Goal: Task Accomplishment & Management: Manage account settings

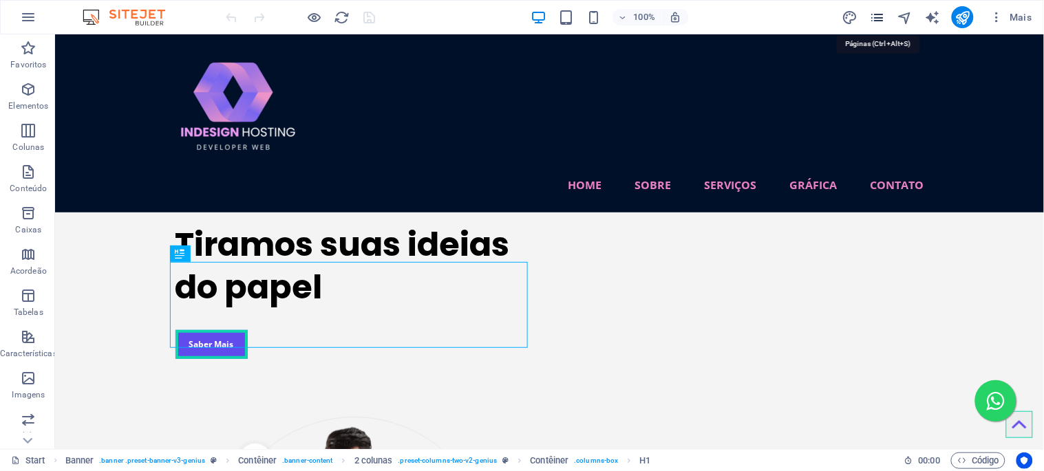
click at [877, 19] on icon "pages" at bounding box center [877, 18] width 16 height 16
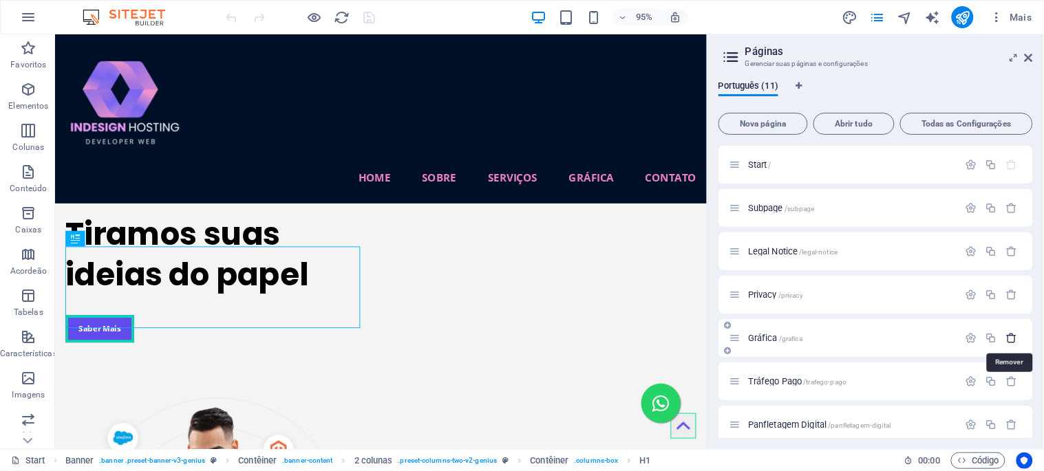
click at [1011, 339] on icon "button" at bounding box center [1012, 338] width 12 height 12
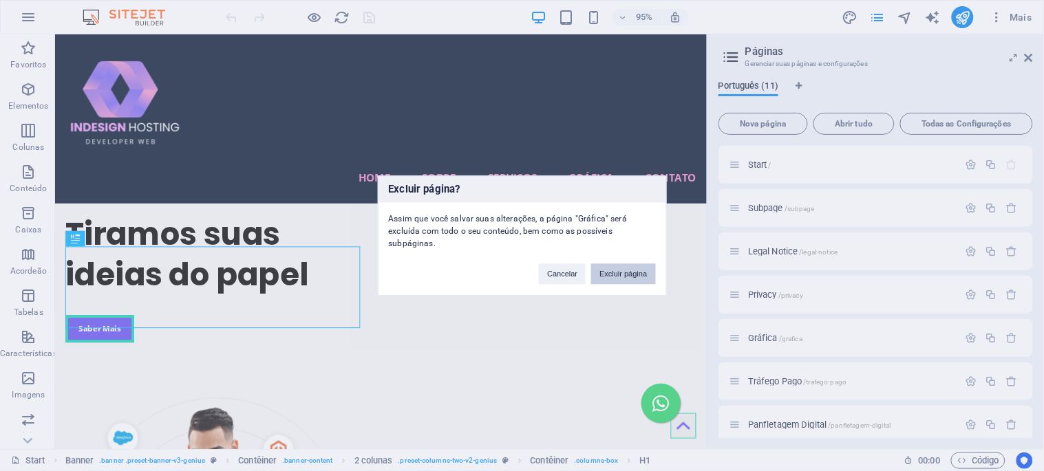
click at [636, 276] on button "Excluir página" at bounding box center [623, 274] width 64 height 21
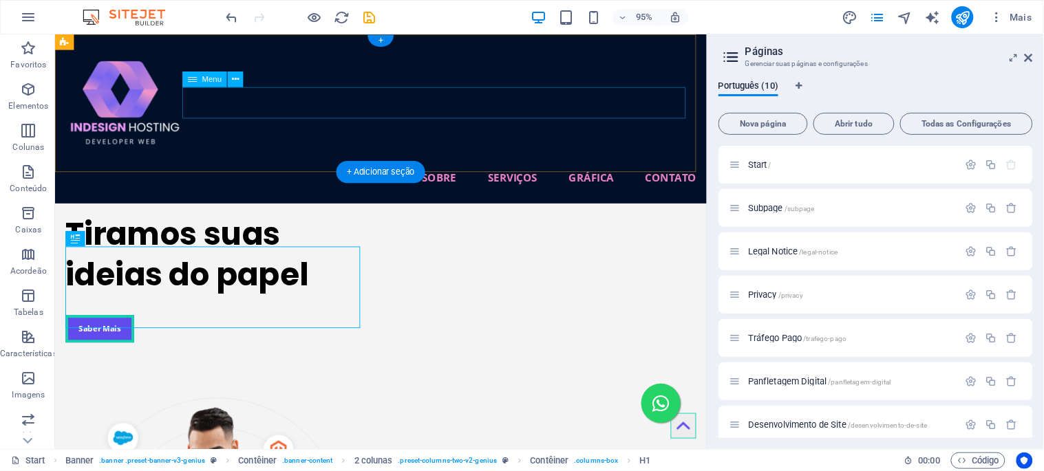
click at [331, 168] on nav "Home Sobre Serviços Site Profissional Loja Virtual Aplicativo Mobile Gestão de …" at bounding box center [397, 184] width 664 height 33
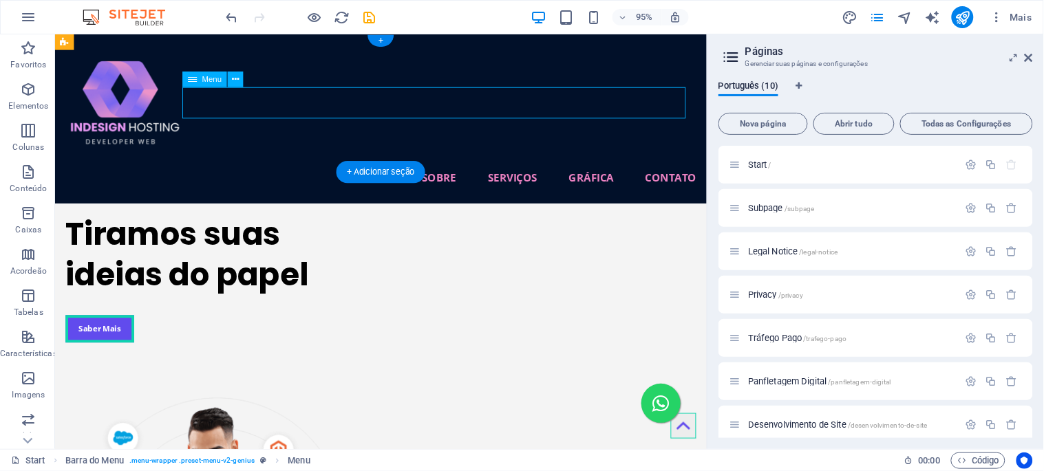
click at [331, 168] on nav "Home Sobre Serviços Site Profissional Loja Virtual Aplicativo Mobile Gestão de …" at bounding box center [397, 184] width 664 height 33
select select
select select "6"
select select
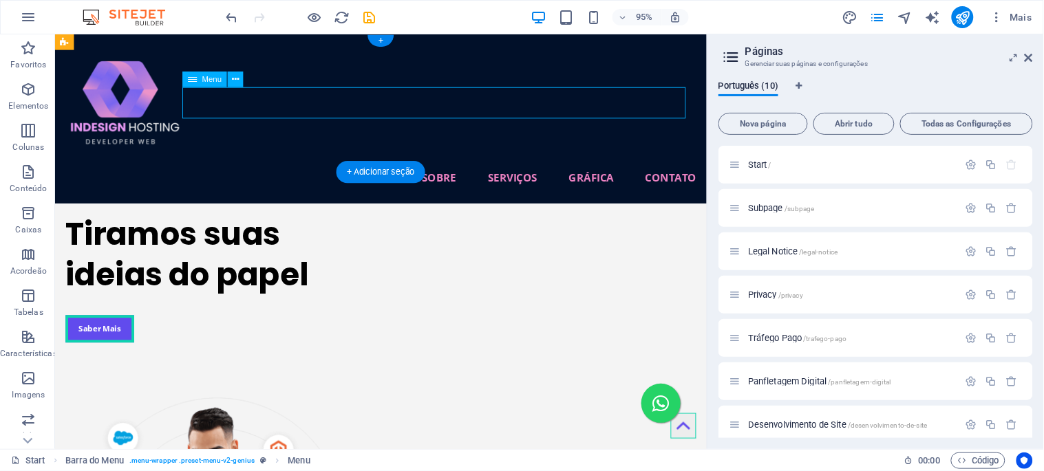
select select "9"
select select
select select "8"
select select
select select "7"
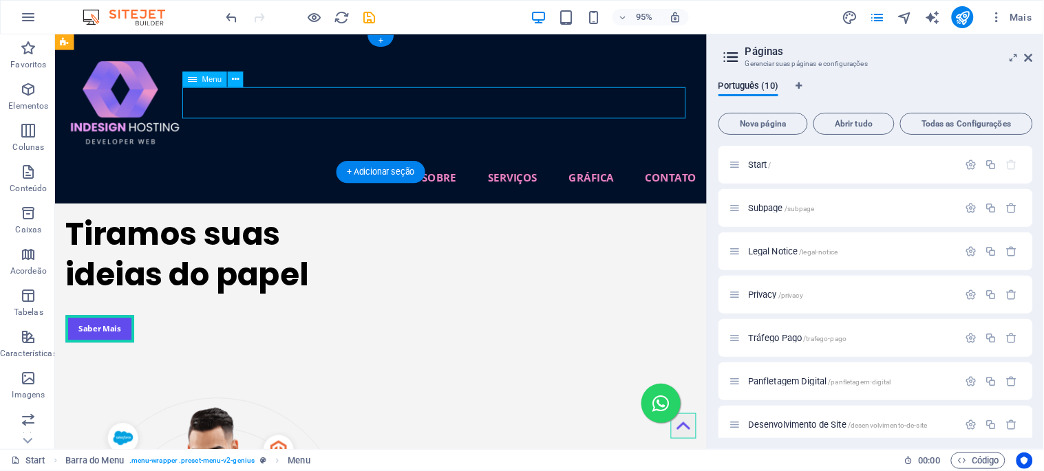
select select
select select "5"
select select
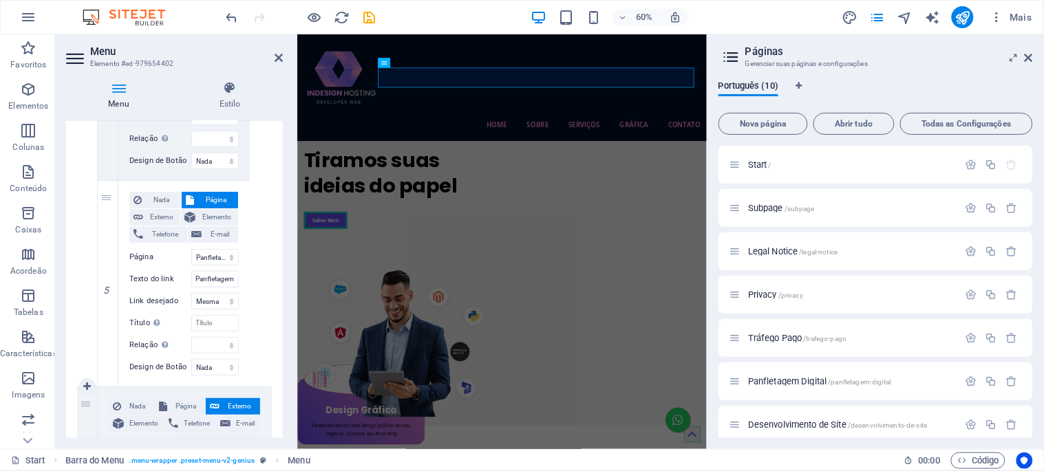
scroll to position [1529, 0]
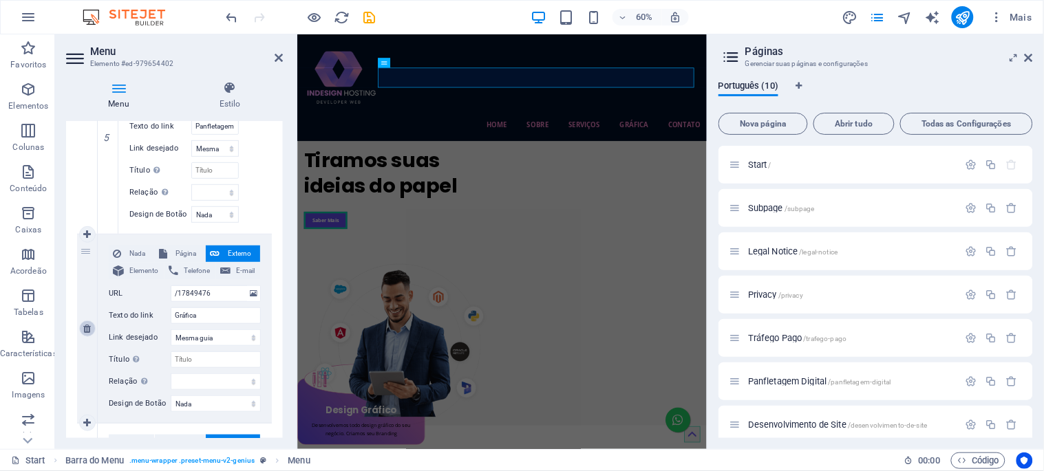
click at [87, 327] on icon at bounding box center [87, 329] width 8 height 10
select select
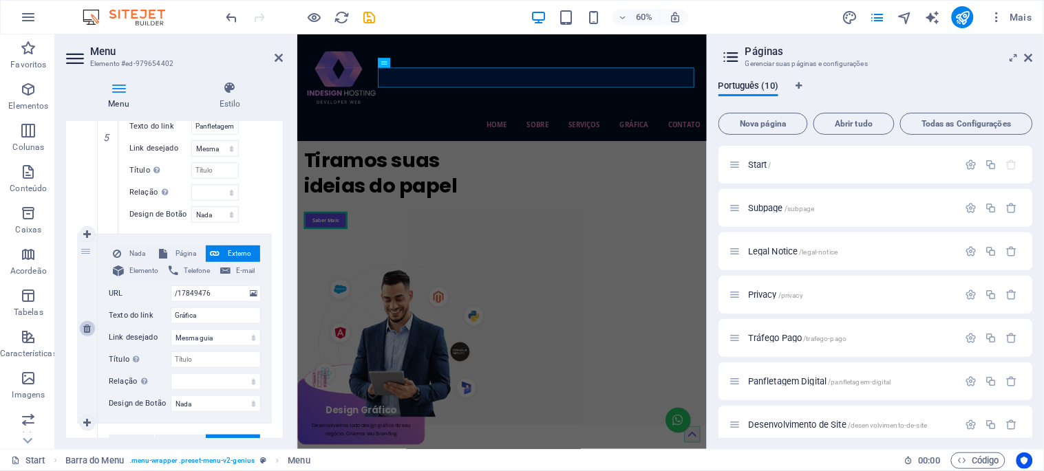
select select
type input "/#clients"
type input "Contato"
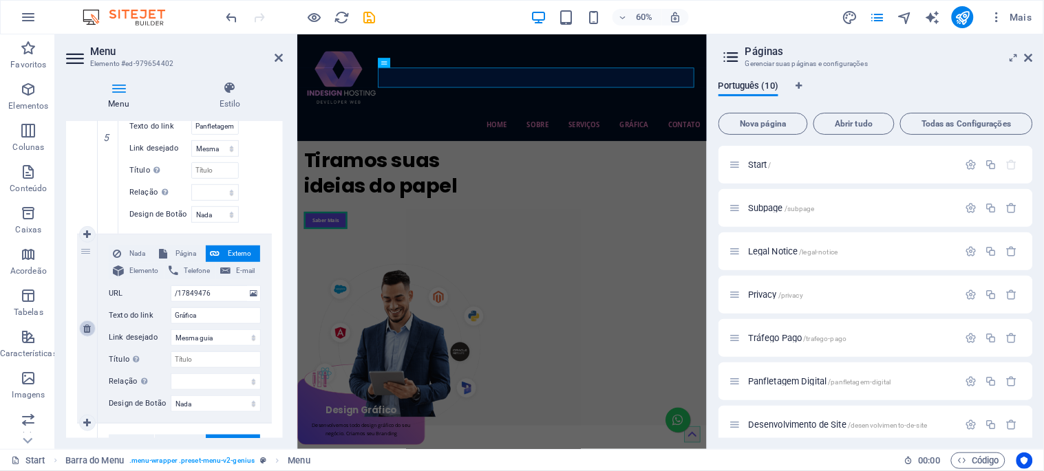
select select
click at [1027, 57] on icon at bounding box center [1029, 57] width 8 height 11
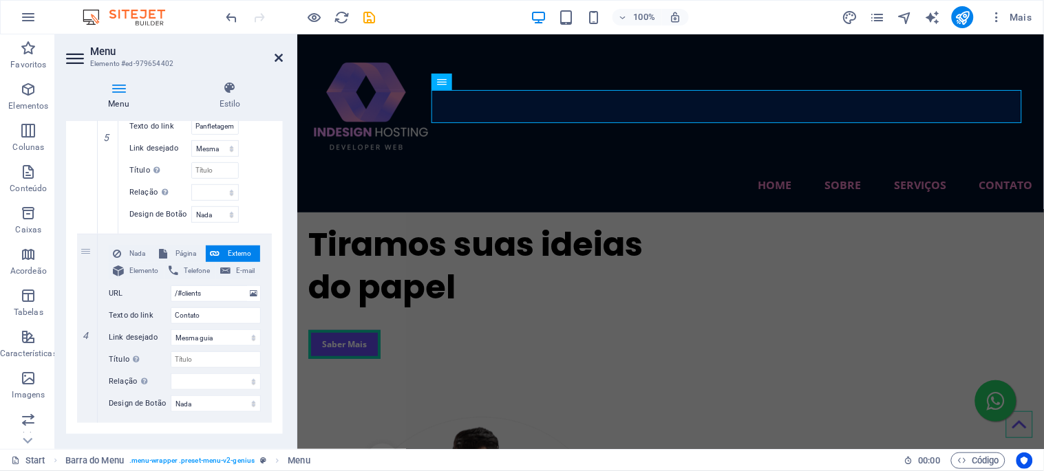
click at [279, 55] on icon at bounding box center [279, 57] width 8 height 11
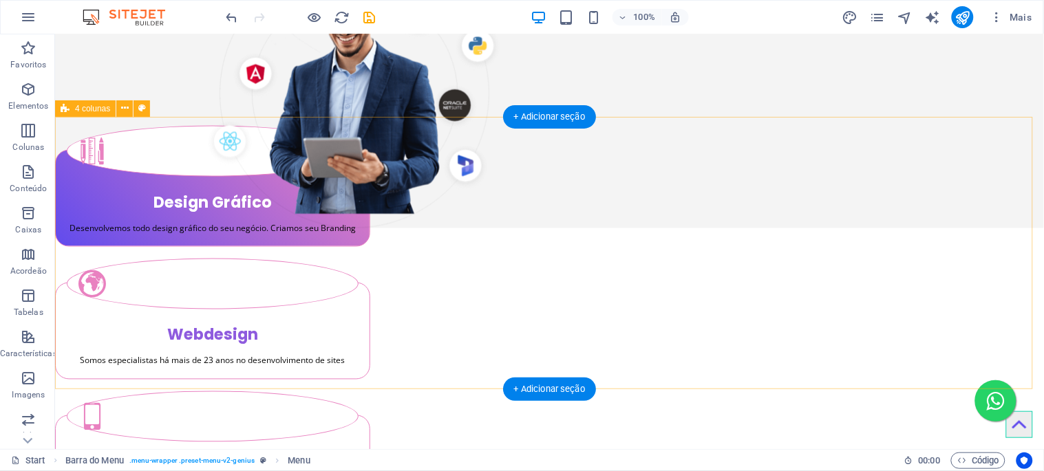
scroll to position [535, 0]
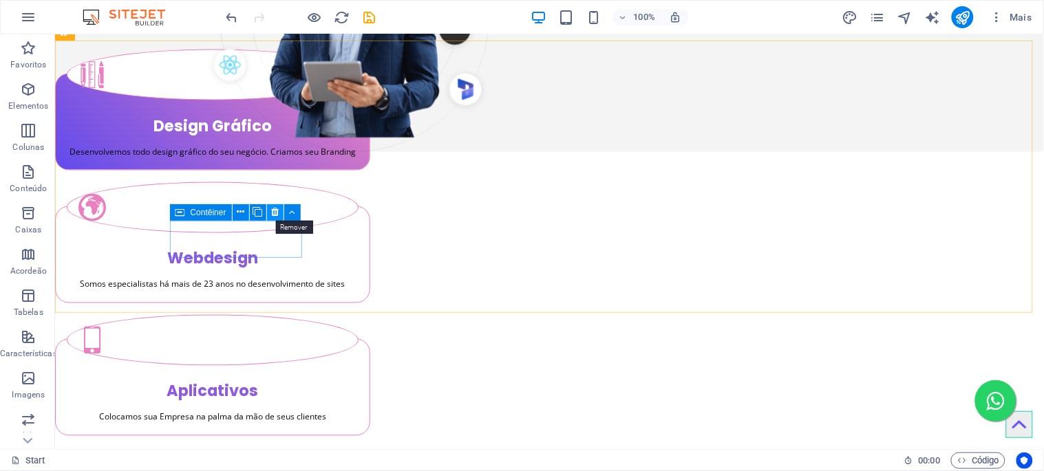
drag, startPoint x: 274, startPoint y: 211, endPoint x: 219, endPoint y: 178, distance: 64.2
click at [274, 211] on icon at bounding box center [275, 212] width 8 height 14
click at [367, 17] on icon "save" at bounding box center [370, 18] width 16 height 16
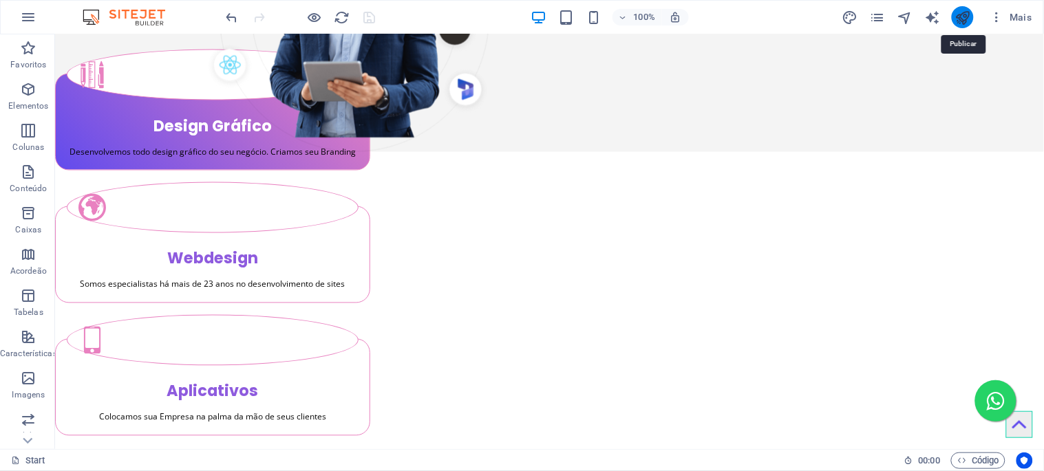
click at [962, 16] on icon "publish" at bounding box center [962, 18] width 16 height 16
